Goal: Feedback & Contribution: Contribute content

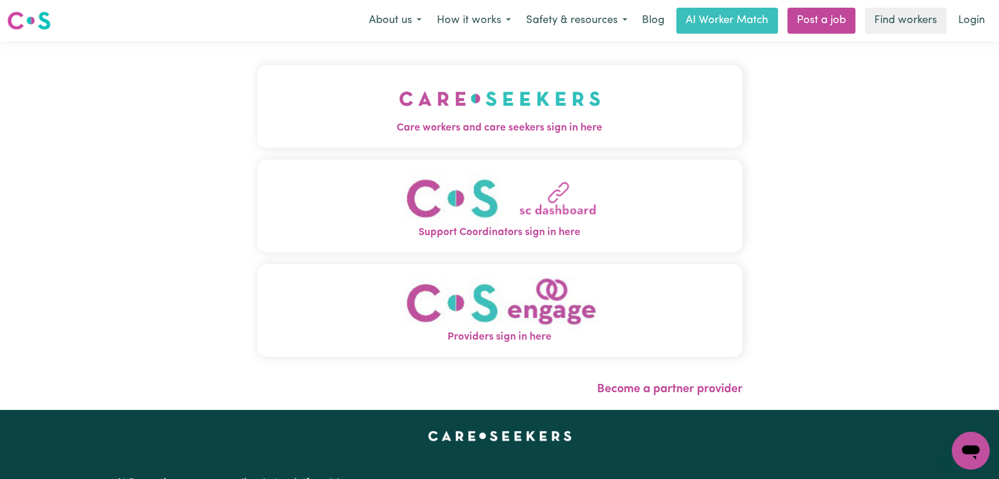
click at [512, 125] on span "Care workers and care seekers sign in here" at bounding box center [499, 128] width 485 height 15
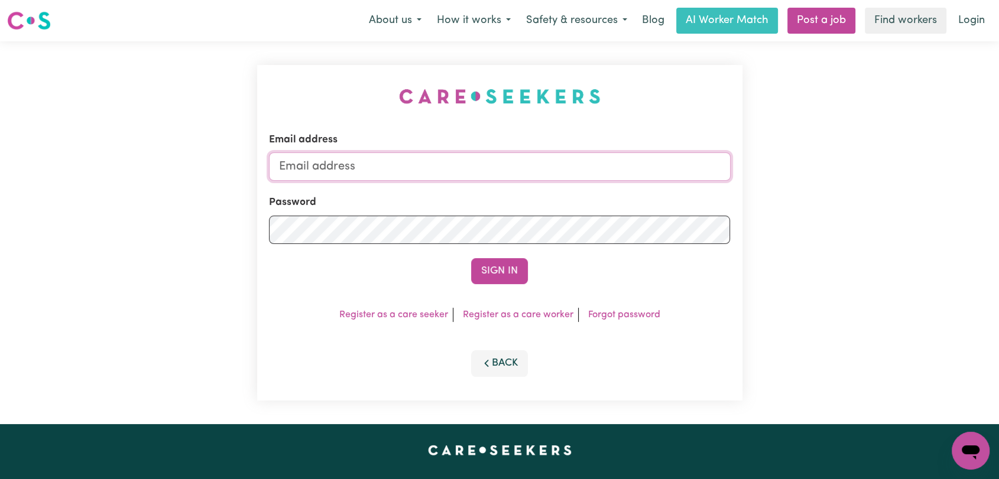
type input "onboardingcs@careseekers.com.au"
click at [507, 271] on button "Sign In" at bounding box center [499, 271] width 57 height 26
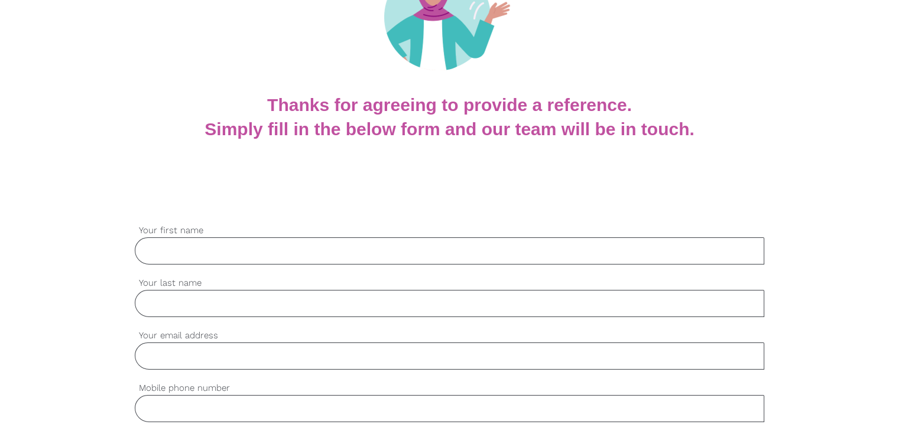
scroll to position [236, 0]
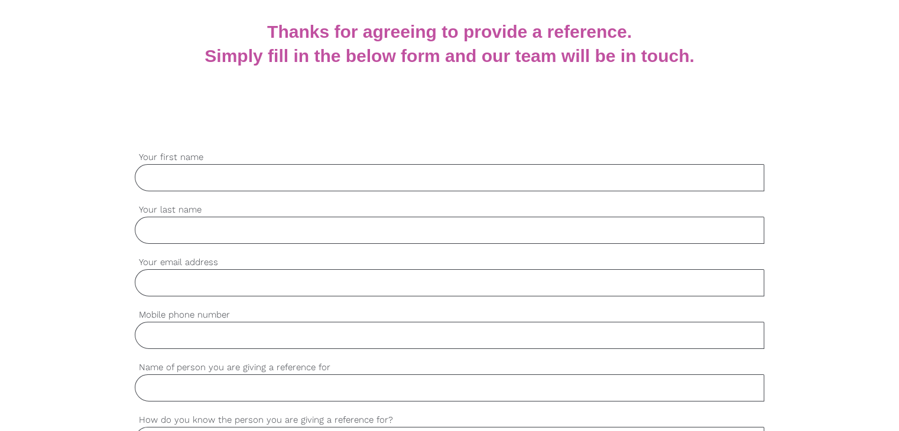
click at [234, 182] on input "Your first name" at bounding box center [449, 177] width 629 height 27
paste input "[PERSON_NAME]"
type input "[PERSON_NAME]"
click at [224, 238] on input "Your last name" at bounding box center [449, 230] width 629 height 27
paste input "Sri vatsavai"
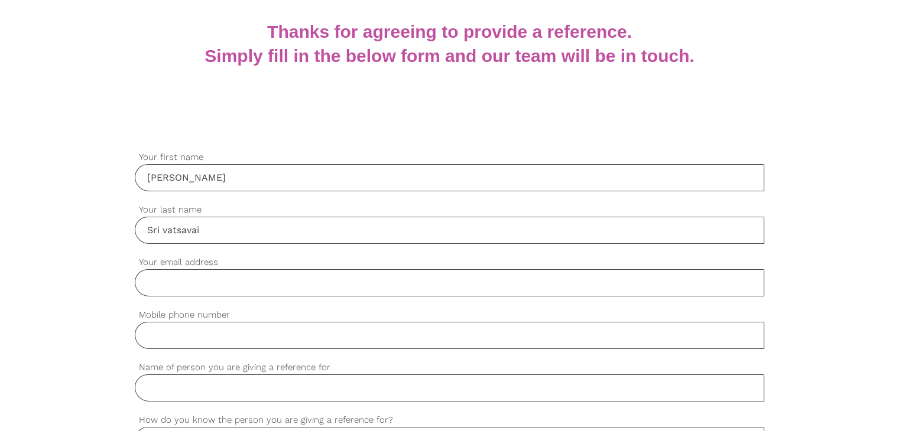
type input "Sri vatsavai"
click at [225, 290] on input "Your email address" at bounding box center [449, 282] width 629 height 27
paste input "[PERSON_NAME][EMAIL_ADDRESS][DOMAIN_NAME]"
type input "[PERSON_NAME][EMAIL_ADDRESS][DOMAIN_NAME]"
click at [321, 335] on input "Mobile phone number" at bounding box center [449, 335] width 629 height 27
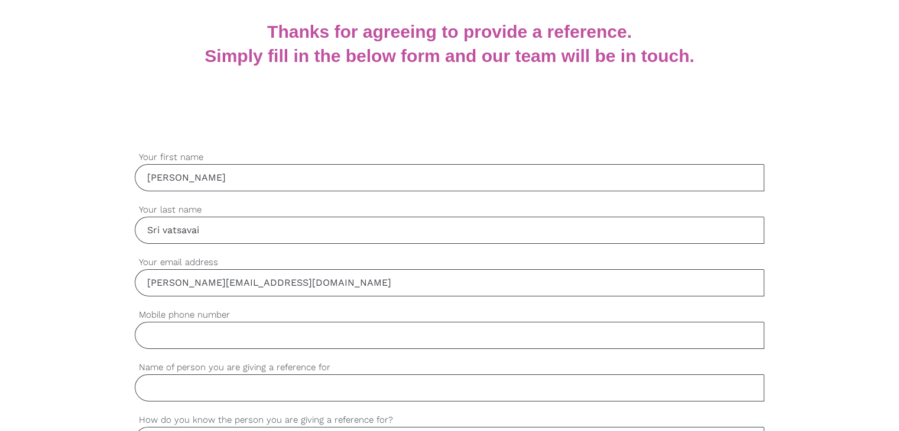
paste input "0420706167"
type input "0420706167"
click at [220, 379] on input "Name of person you are giving a reference for" at bounding box center [449, 388] width 629 height 27
paste input "[PERSON_NAME]"
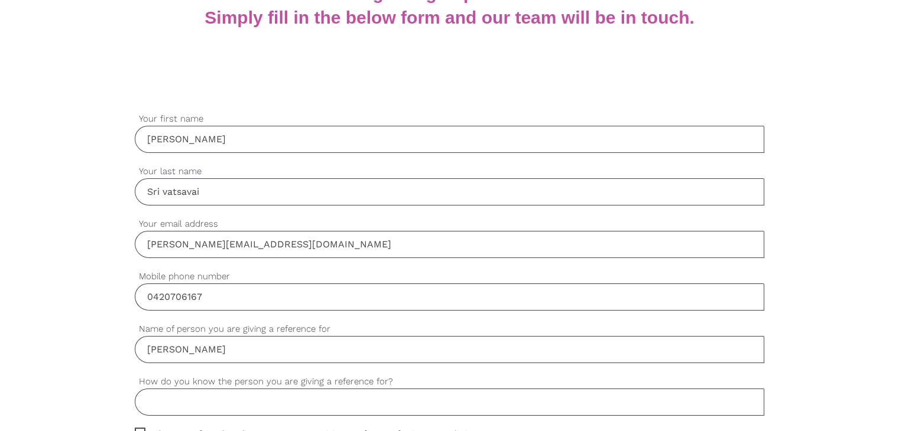
scroll to position [295, 0]
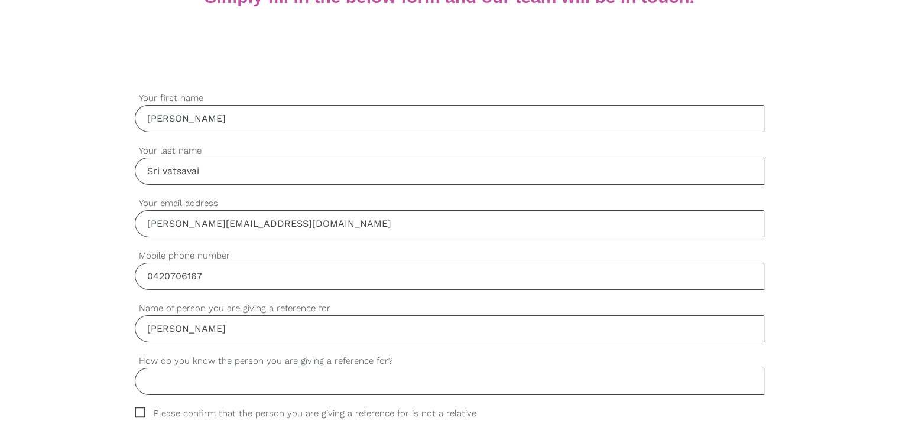
type input "[PERSON_NAME]"
click at [191, 386] on input "How do you know the person you are giving a reference for?" at bounding box center [449, 381] width 629 height 27
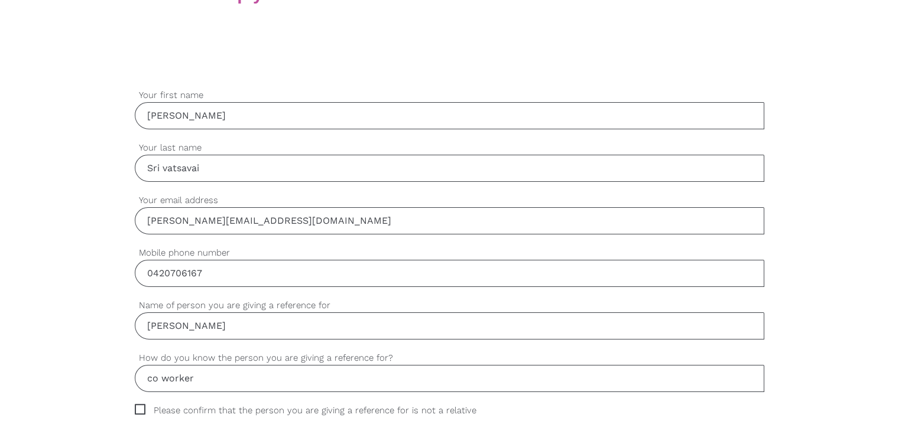
scroll to position [355, 0]
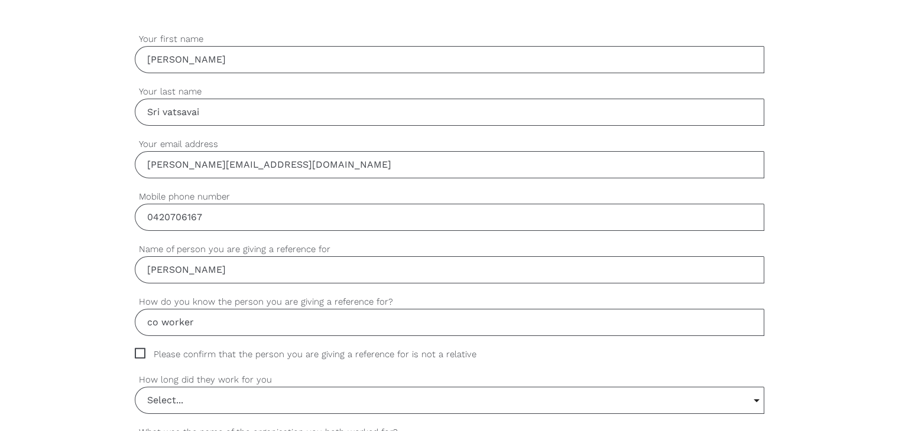
click at [159, 322] on input "co worker" at bounding box center [449, 322] width 629 height 27
type input "co - worker"
click at [139, 351] on span "Please confirm that the person you are giving a reference for is not a relative" at bounding box center [317, 355] width 364 height 14
click at [139, 351] on input "Please confirm that the person you are giving a reference for is not a relative" at bounding box center [139, 352] width 8 height 8
checkbox input "true"
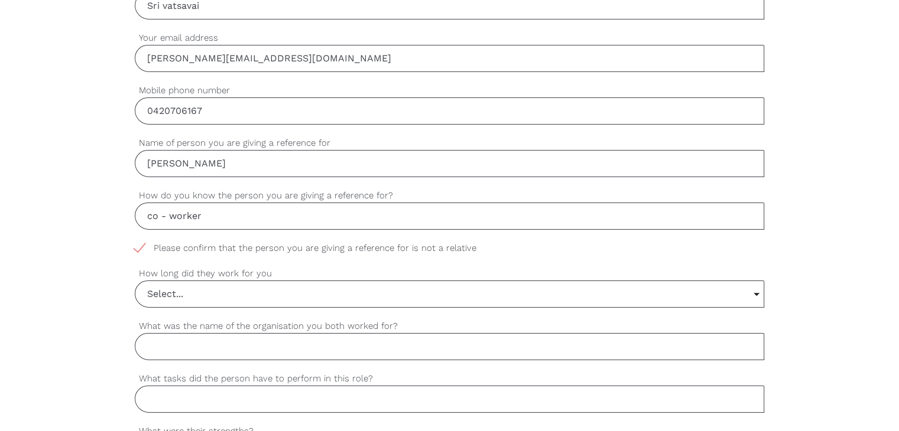
scroll to position [532, 0]
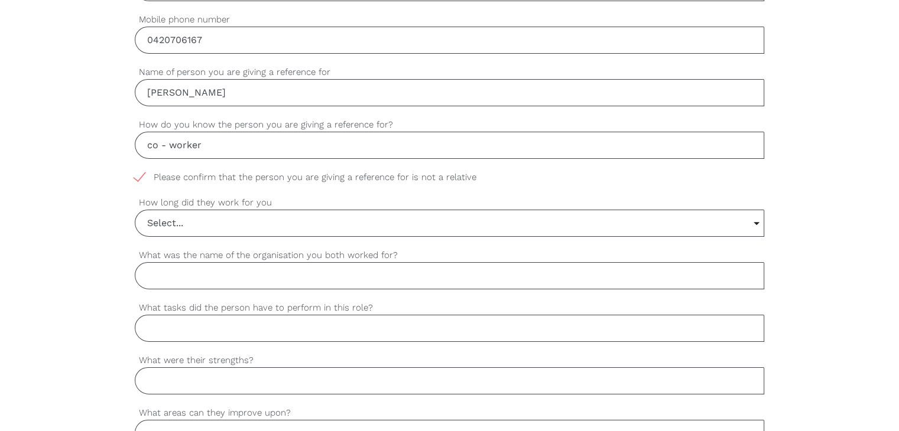
click at [165, 229] on input "Select..." at bounding box center [449, 223] width 628 height 26
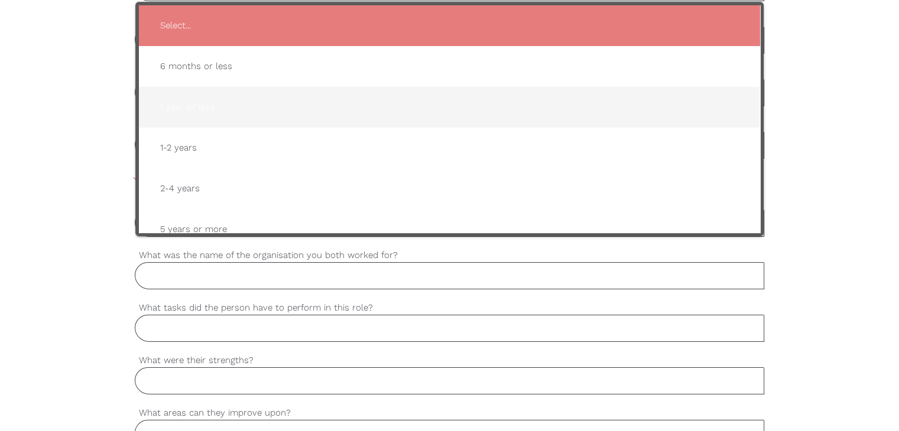
click at [220, 105] on span "1 year or less" at bounding box center [449, 107] width 597 height 29
type input "1 year or less"
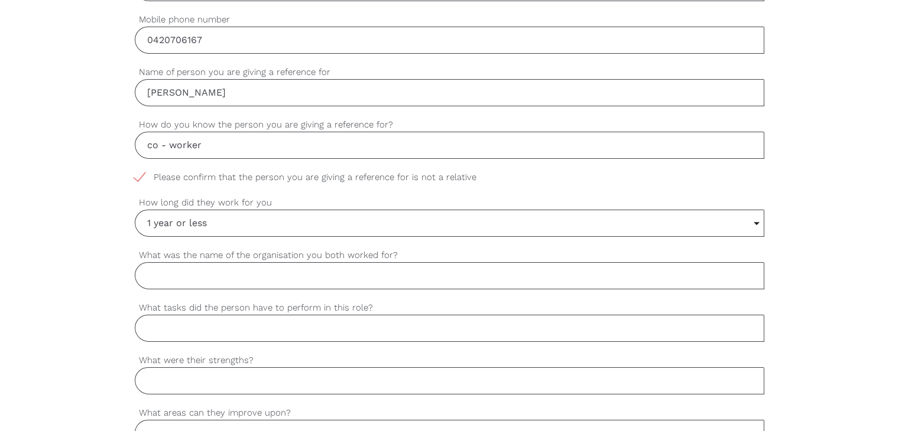
click at [178, 276] on input "What was the name of the organisation you both worked for?" at bounding box center [449, 275] width 629 height 27
paste input "Carefully yours pty ltd"
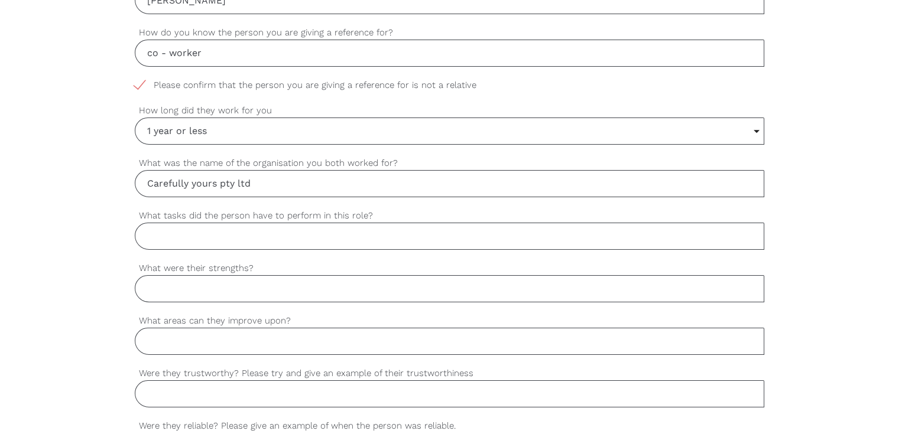
scroll to position [650, 0]
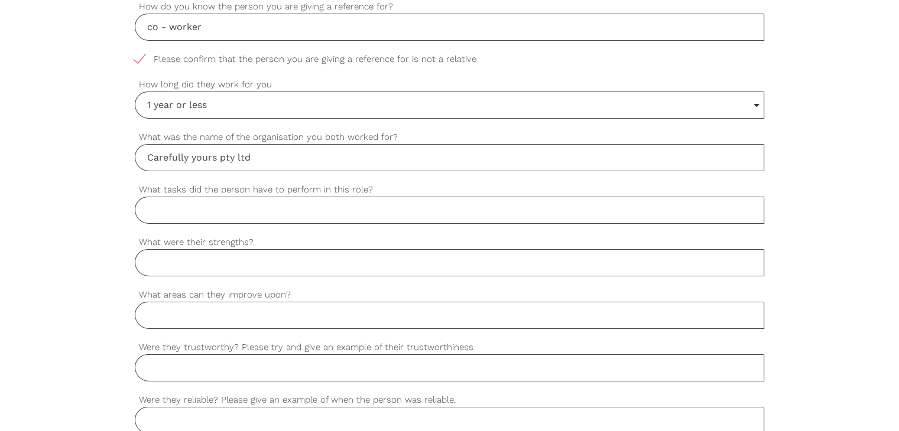
type input "Carefully yours pty ltd"
click at [167, 206] on input "What tasks did the person have to perform in this role?" at bounding box center [449, 210] width 629 height 27
paste input "Support worker"
type input "Support worker"
click at [206, 272] on input "What were their strengths?" at bounding box center [449, 262] width 629 height 27
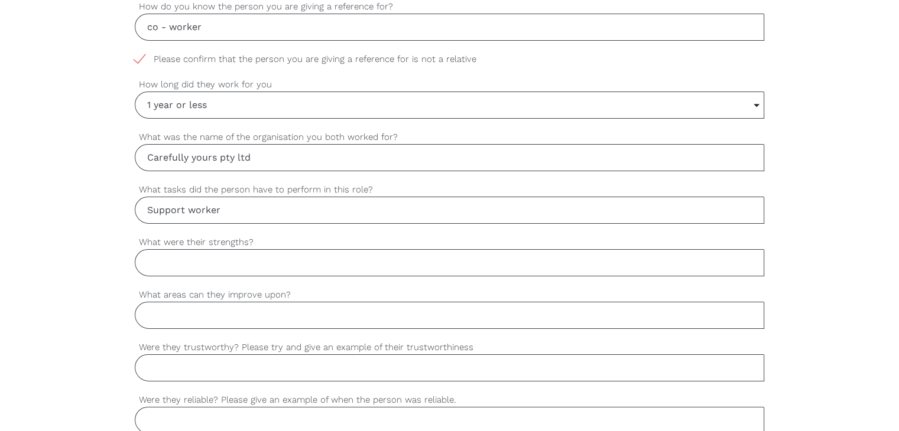
paste input "Communication, patience , experienced with mental health care , passionate by c…"
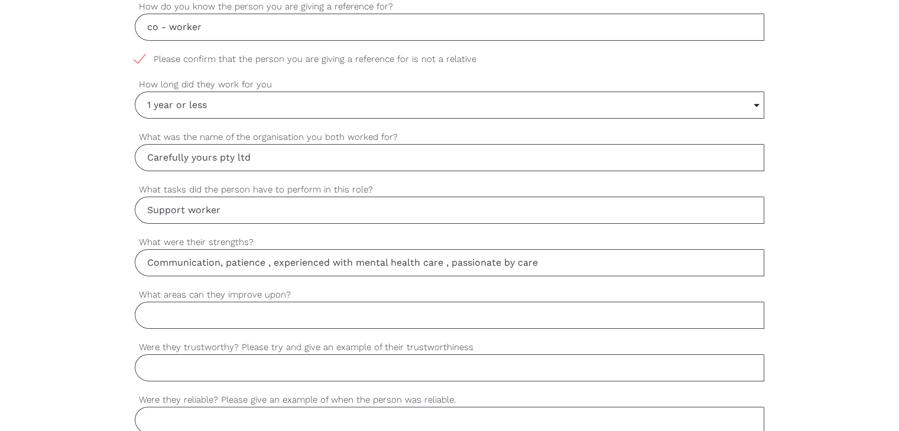
type input "Communication, patience , experienced with mental health care , passionate by c…"
click at [231, 316] on input "What areas can they improve upon?" at bounding box center [449, 315] width 629 height 27
paste input "More availability"
type input "More availability"
click at [154, 365] on input "Were they trustworthy? Please try and give an example of their trustworthiness" at bounding box center [449, 368] width 629 height 27
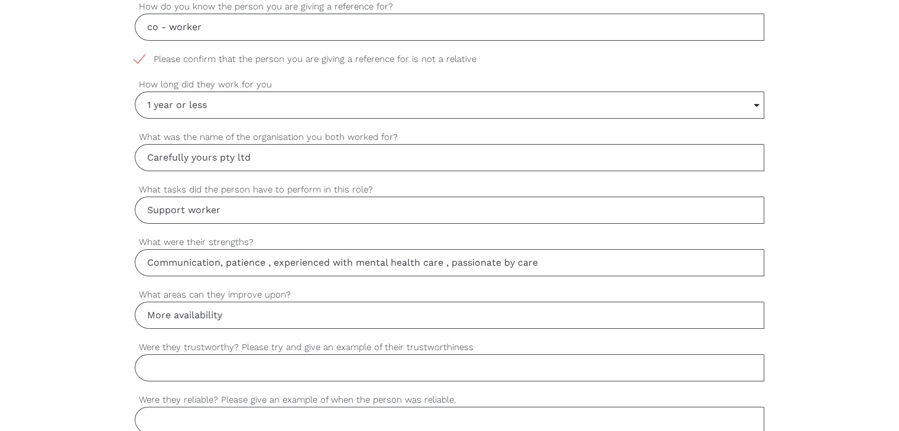
paste input "Yes, he is trustworthy. For example, he handled confidential information about …"
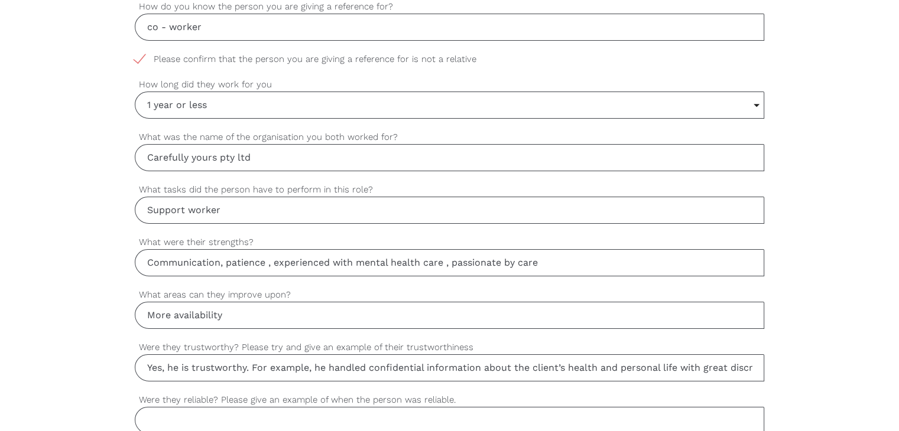
scroll to position [0, 362]
drag, startPoint x: 167, startPoint y: 366, endPoint x: 888, endPoint y: 329, distance: 721.4
click at [888, 329] on div "settings [PERSON_NAME] Your first name settings Sri vatsavai Your last name set…" at bounding box center [449, 268] width 899 height 1110
type input "Yes, he is trustworthy. For example, he handled confidential information about …"
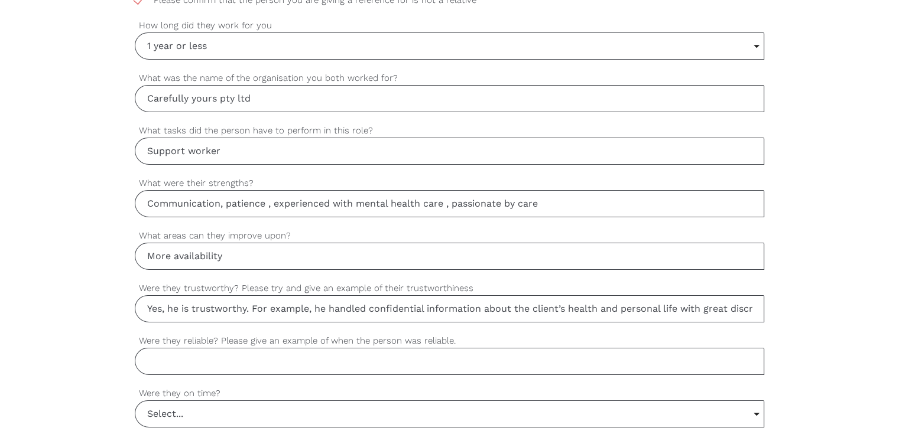
scroll to position [768, 0]
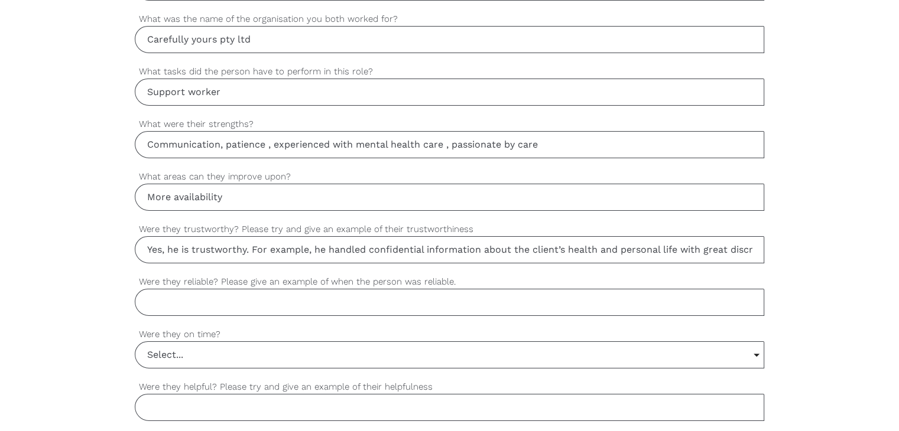
click at [173, 305] on input "Were they reliable? Please give an example of when the person was reliable." at bounding box center [449, 302] width 629 height 27
paste input "Yes, he was reliable. For instance, he consistently arrived on time for every s…"
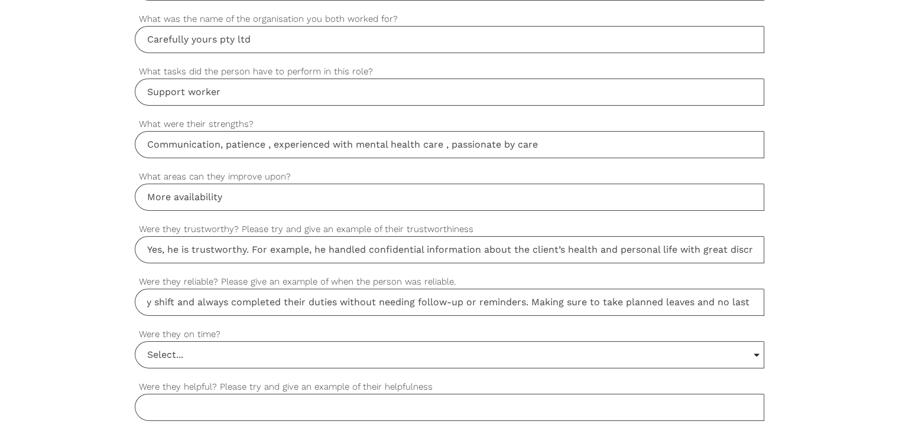
scroll to position [0, 0]
drag, startPoint x: 163, startPoint y: 306, endPoint x: 85, endPoint y: 311, distance: 78.2
click at [85, 311] on div "settings [PERSON_NAME] Your first name settings Sri vatsavai Your last name set…" at bounding box center [449, 150] width 899 height 1110
click at [251, 297] on input "Yes, he was reliable. For instance, he consistently arrived on time for every s…" at bounding box center [449, 302] width 629 height 27
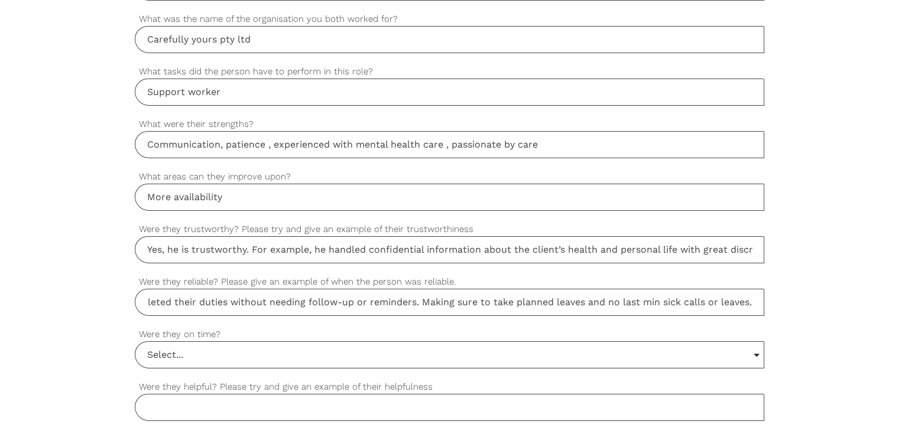
drag, startPoint x: 251, startPoint y: 297, endPoint x: 826, endPoint y: 258, distance: 576.3
click at [826, 258] on div "settings [PERSON_NAME] Your first name settings Sri vatsavai Your last name set…" at bounding box center [449, 150] width 899 height 1110
type input "Yes, he was reliable. For instance, he consistently arrived on time for every s…"
click at [189, 350] on input "Select..." at bounding box center [449, 355] width 628 height 26
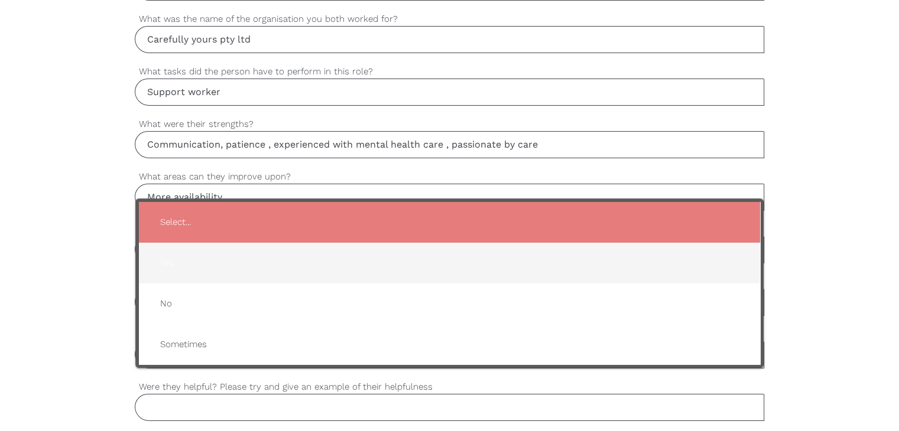
click at [187, 262] on span "Yes" at bounding box center [449, 263] width 597 height 29
type input "Yes"
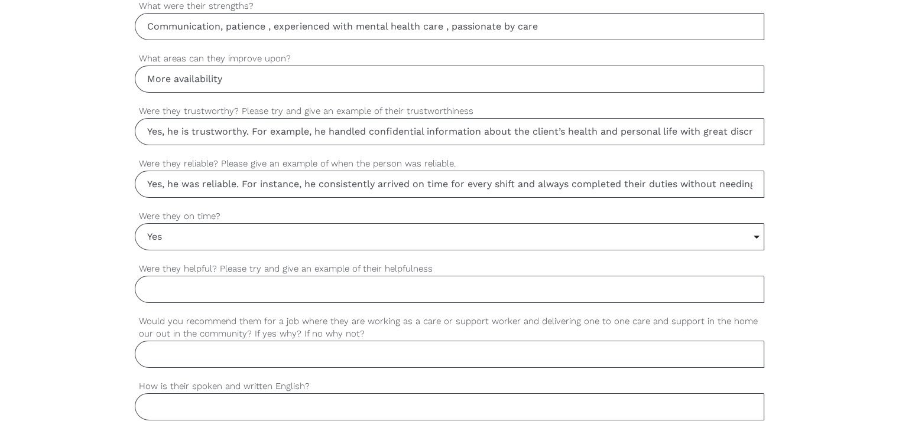
scroll to position [946, 0]
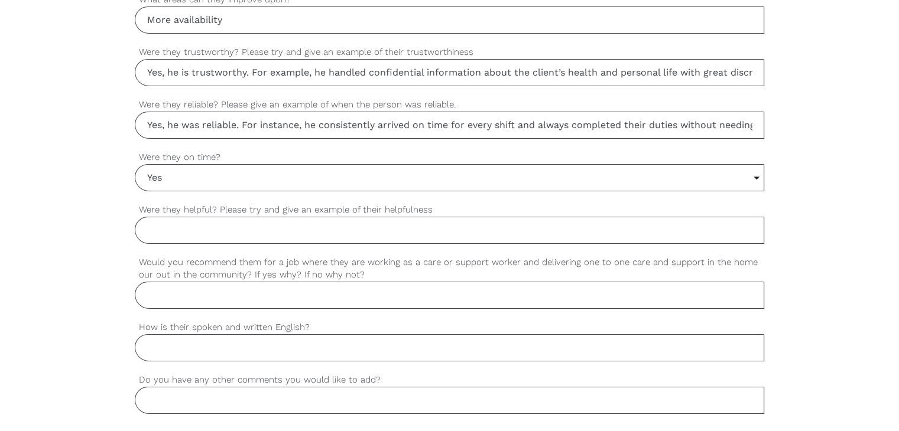
click at [203, 229] on input "Were they helpful? Please try and give an example of their helpfulness" at bounding box center [449, 230] width 629 height 27
click at [199, 293] on input "Would you recommend them for a job where they are working as a care or support …" at bounding box center [449, 295] width 629 height 27
paste input "Yes, he was very helpful. For example, he often went beyond their assigned duti…"
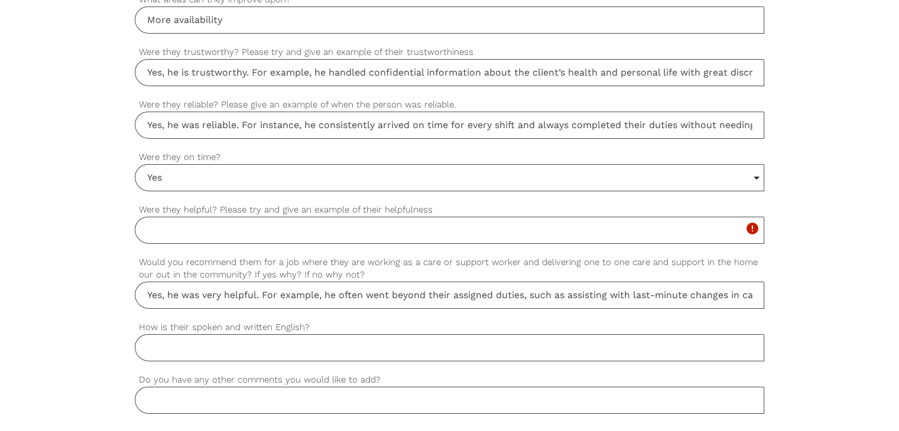
scroll to position [0, 366]
drag, startPoint x: 164, startPoint y: 294, endPoint x: 897, endPoint y: 370, distance: 737.4
type input "Yes, he was very helpful. For example, he often went beyond their assigned duti…"
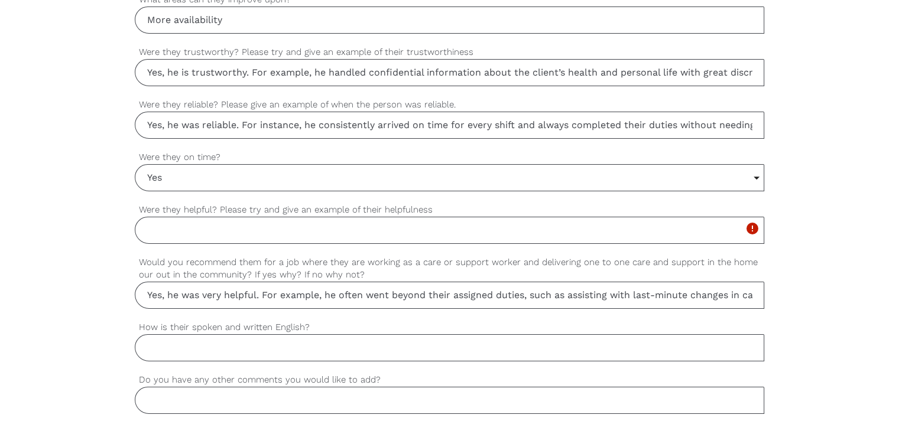
click at [212, 352] on input "How is their spoken and written English?" at bounding box center [449, 347] width 629 height 27
paste input "Yes, I would highly recommend them for a role as a care or support worker deliv…"
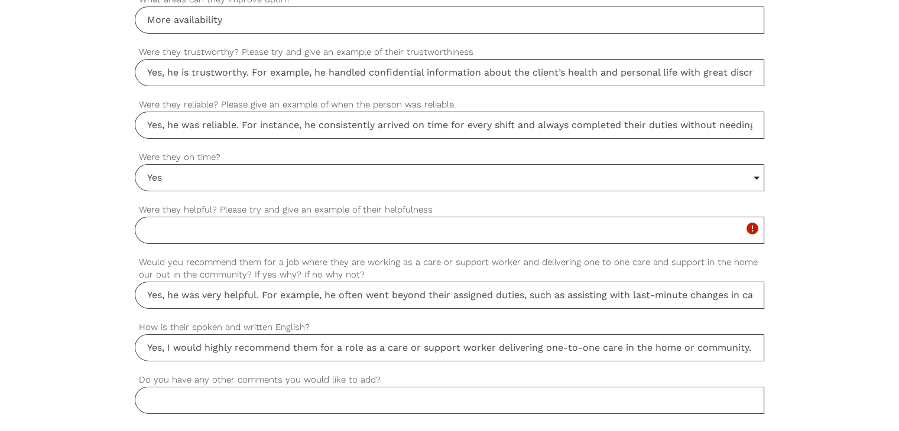
scroll to position [0, 932]
type input "Yes, I would highly recommend them for a role as a care or support worker deliv…"
click at [170, 294] on input "Yes, he was very helpful. For example, he often went beyond their assigned duti…" at bounding box center [449, 295] width 629 height 27
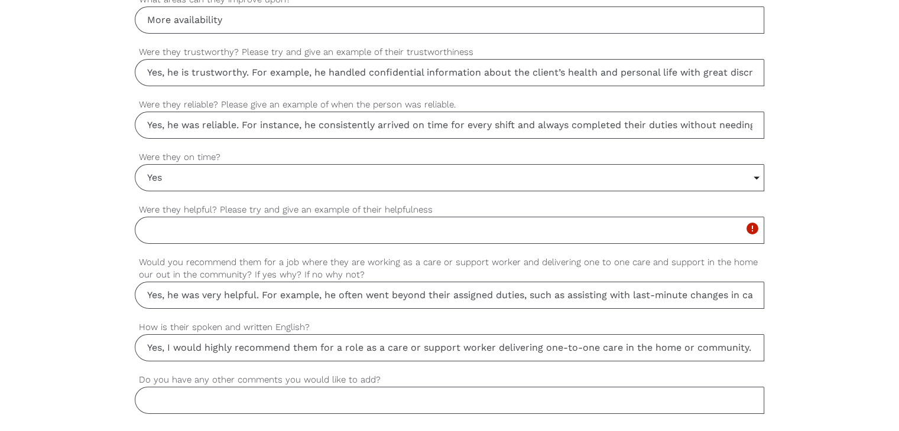
click at [170, 294] on input "Yes, he was very helpful. For example, he often went beyond their assigned duti…" at bounding box center [449, 295] width 629 height 27
click at [195, 222] on input "Were they helpful? Please try and give an example of their helpfulness" at bounding box center [449, 230] width 629 height 27
paste input "Yes, he was very helpful. For example, he often went beyond their assigned duti…"
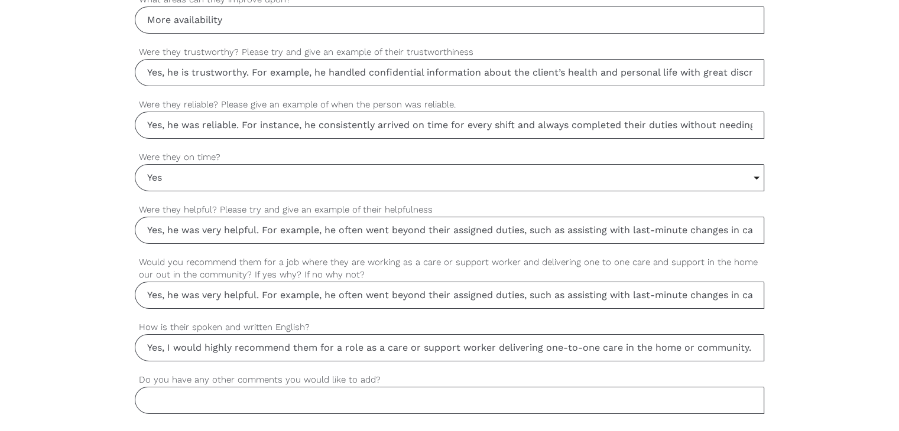
drag, startPoint x: 195, startPoint y: 222, endPoint x: 43, endPoint y: 248, distance: 154.1
type input "Yes, he was very helpful. For example, he often went beyond their assigned duti…"
click at [161, 348] on input "Yes, I would highly recommend them for a role as a care or support worker deliv…" at bounding box center [449, 347] width 629 height 27
click at [161, 347] on input "Yes, I would highly recommend them for a role as a care or support worker deliv…" at bounding box center [449, 347] width 629 height 27
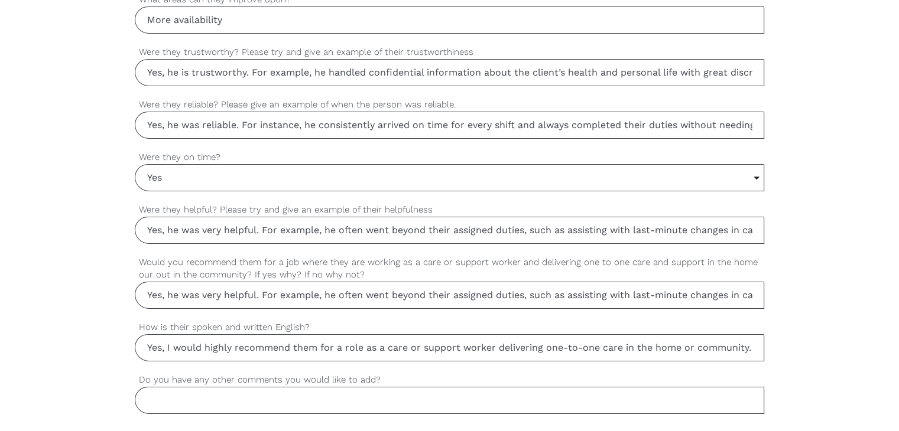
click at [161, 347] on input "Yes, I would highly recommend them for a role as a care or support worker deliv…" at bounding box center [449, 347] width 629 height 27
click at [213, 294] on input "Yes, he was very helpful. For example, he often went beyond their assigned duti…" at bounding box center [449, 295] width 629 height 27
paste input "I would highly recommend them for a role as a care or support worker delivering…"
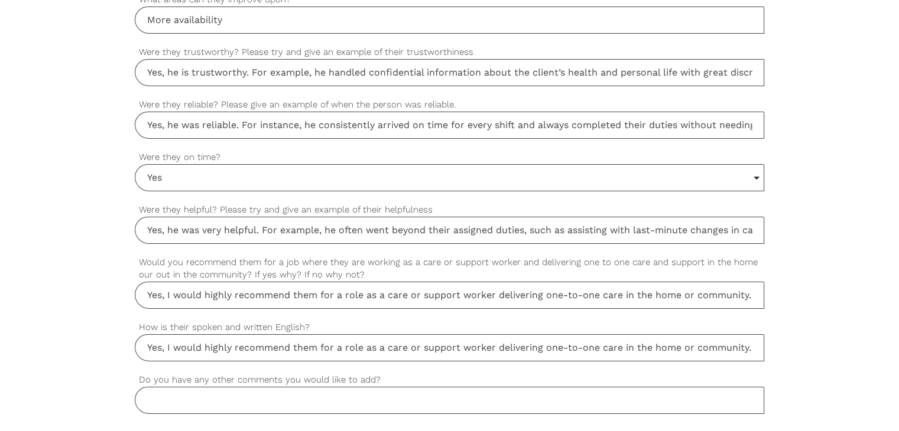
drag, startPoint x: 214, startPoint y: 291, endPoint x: 6, endPoint y: 320, distance: 210.0
type input "Yes, I would highly recommend them for a role as a care or support worker deliv…"
click at [176, 346] on input "Yes, I would highly recommend them for a role as a care or support worker deliv…" at bounding box center [449, 347] width 629 height 27
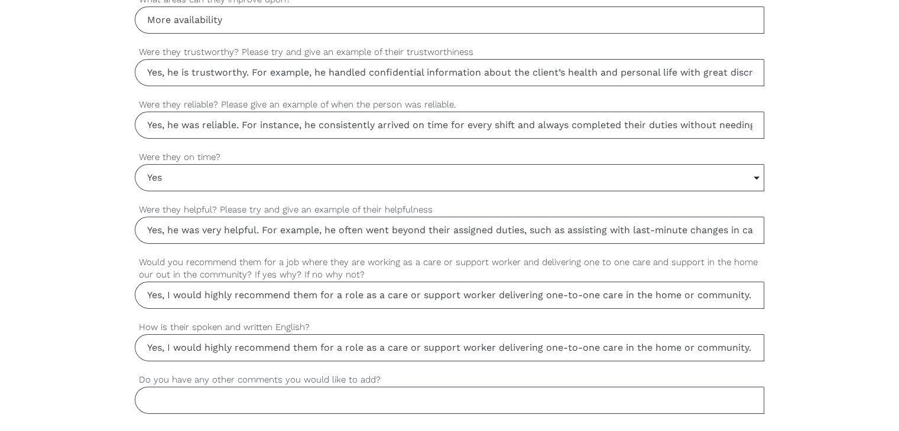
click at [176, 346] on input "Yes, I would highly recommend them for a role as a care or support worker deliv…" at bounding box center [449, 347] width 629 height 27
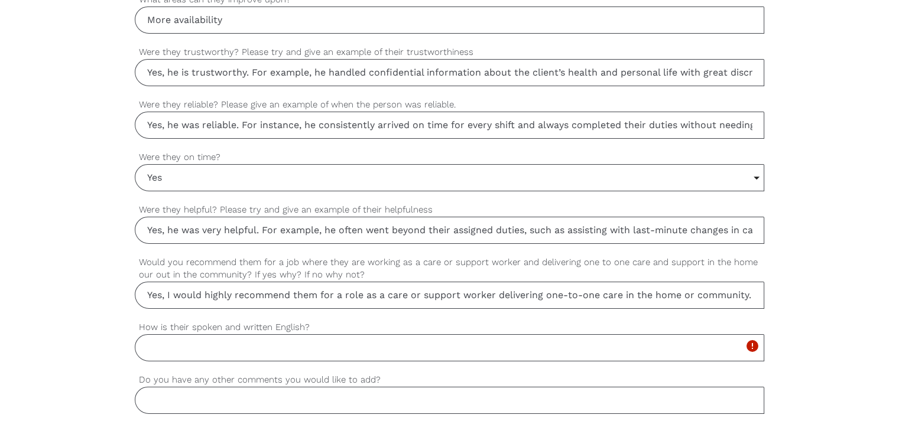
click at [222, 348] on input "How is their spoken and written English?" at bounding box center [449, 347] width 629 height 27
paste input "Excellent"
type input "Excellent"
click at [193, 405] on input "Do you have any other comments you would like to add?" at bounding box center [449, 400] width 629 height 27
type input "No"
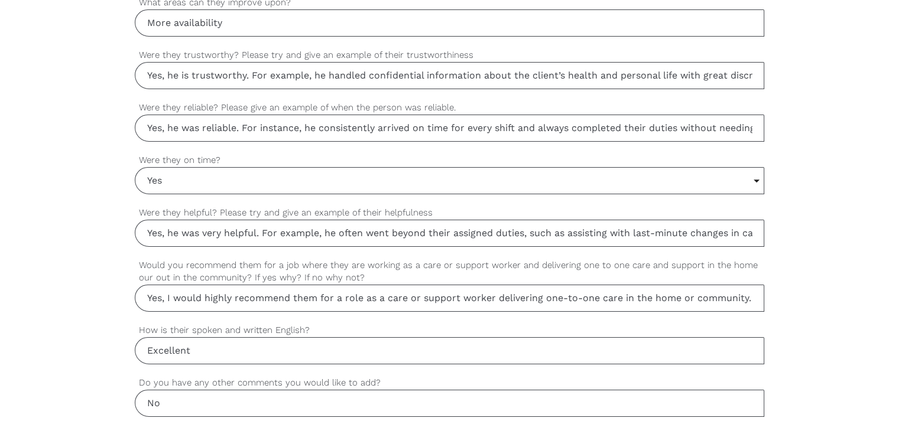
scroll to position [1025, 0]
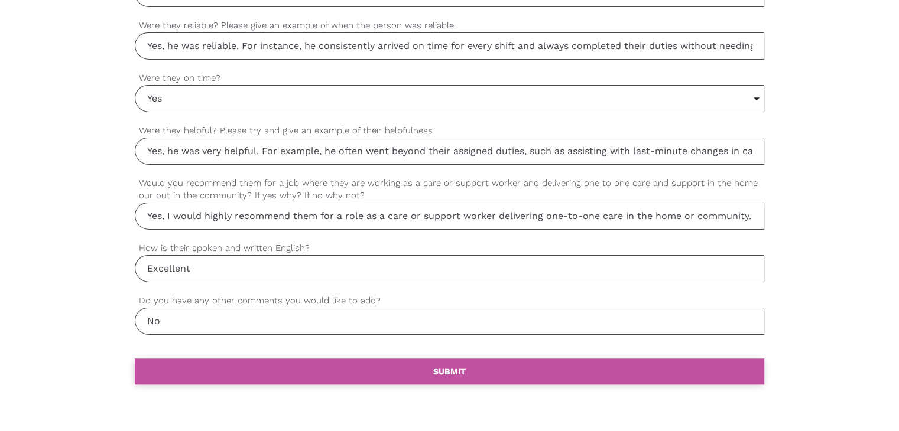
click at [357, 366] on link "settings SUBMIT" at bounding box center [449, 372] width 629 height 26
